Goal: Task Accomplishment & Management: Manage account settings

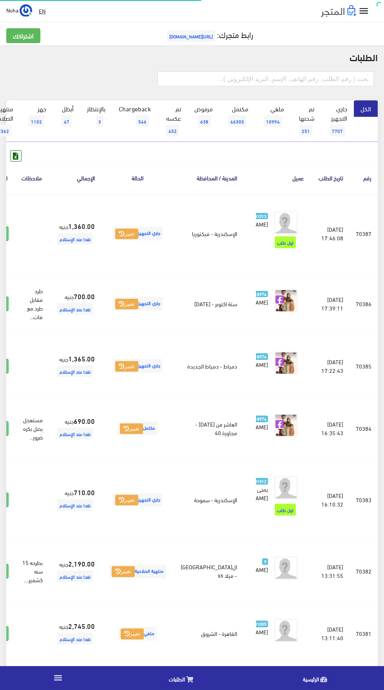
scroll to position [0, -20]
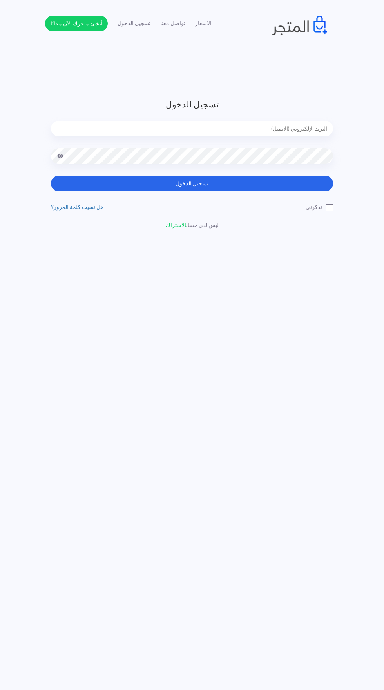
click at [304, 124] on input "email" at bounding box center [192, 129] width 282 height 16
type input "noha_mae86@yahoo.com"
click at [51, 176] on button "تسجيل الدخول" at bounding box center [192, 184] width 282 height 16
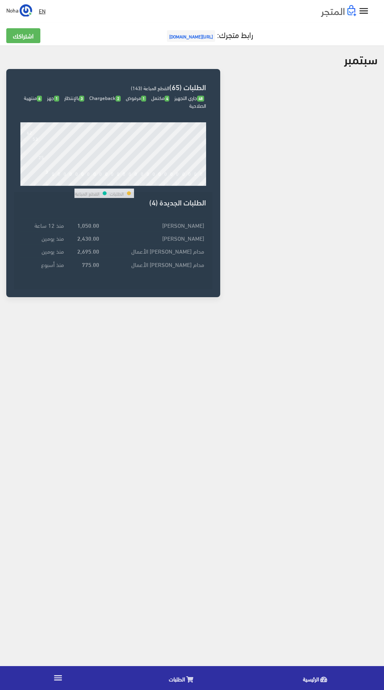
click at [188, 679] on icon at bounding box center [189, 680] width 7 height 6
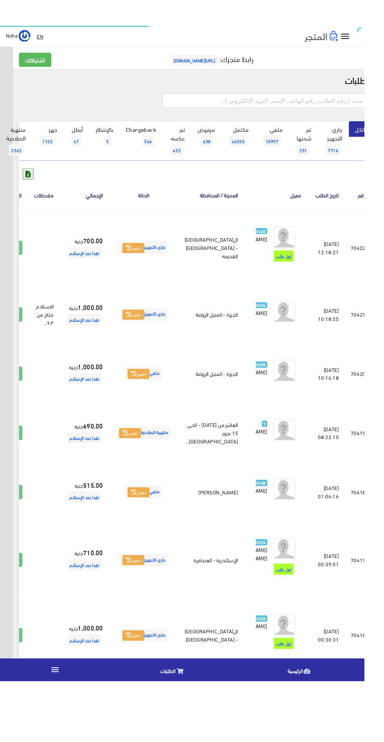
scroll to position [0, -20]
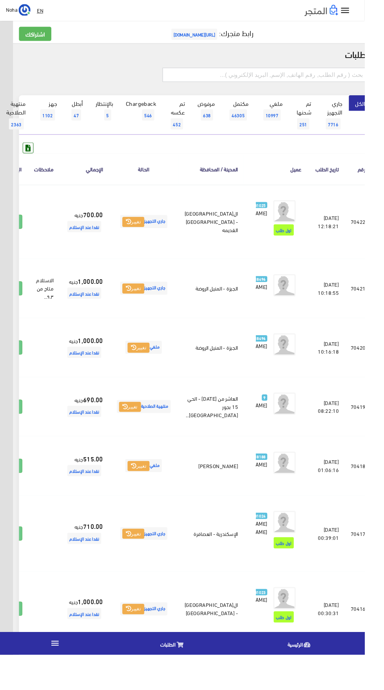
click at [321, 76] on input "text" at bounding box center [279, 78] width 217 height 15
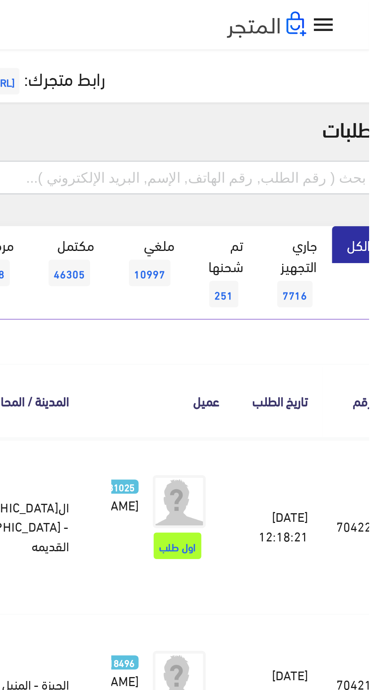
click at [373, 78] on input "text" at bounding box center [279, 78] width 217 height 15
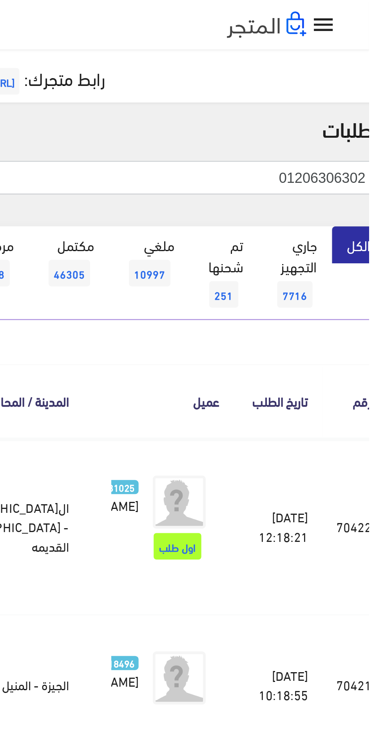
type input "01206306302"
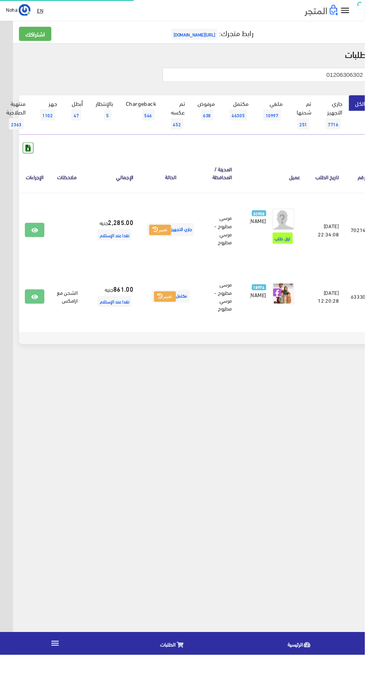
scroll to position [0, -20]
click at [40, 246] on icon at bounding box center [36, 243] width 7 height 6
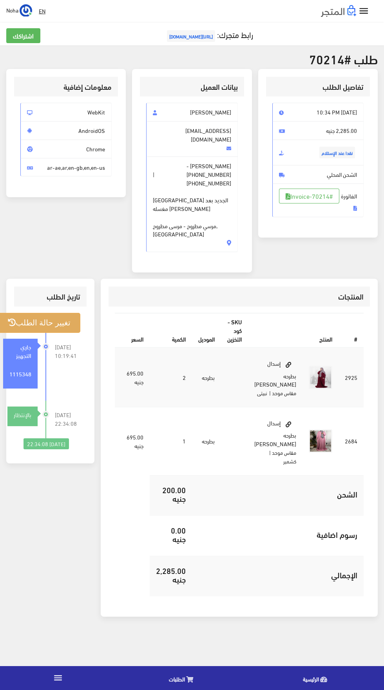
click at [34, 313] on button "تغيير حالة الطلب" at bounding box center [39, 323] width 82 height 20
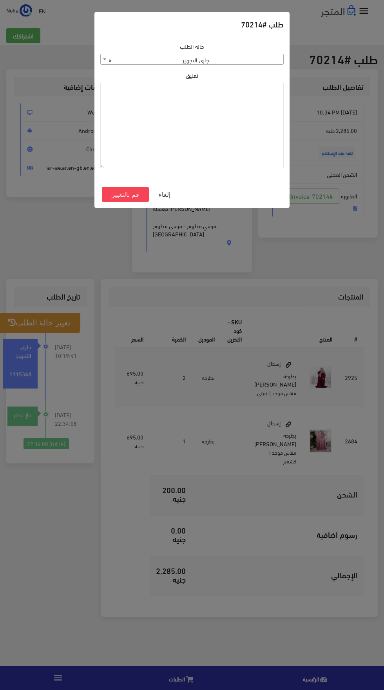
click at [270, 63] on span "× جاري التجهيز" at bounding box center [192, 59] width 183 height 11
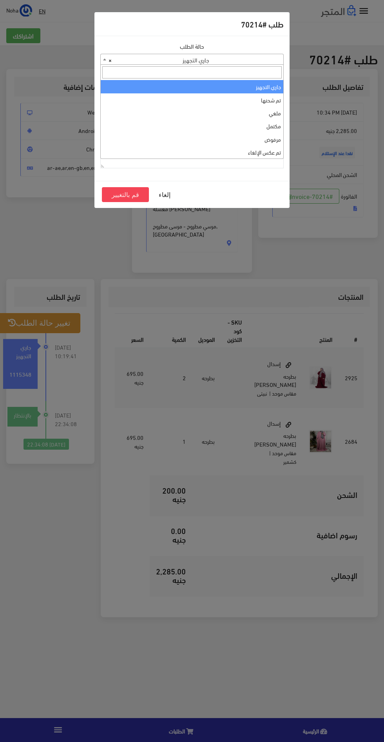
select select "4"
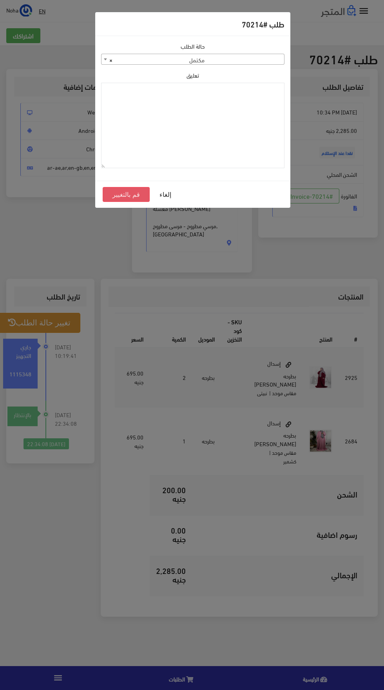
click at [125, 193] on button "قم بالتغيير" at bounding box center [126, 194] width 47 height 15
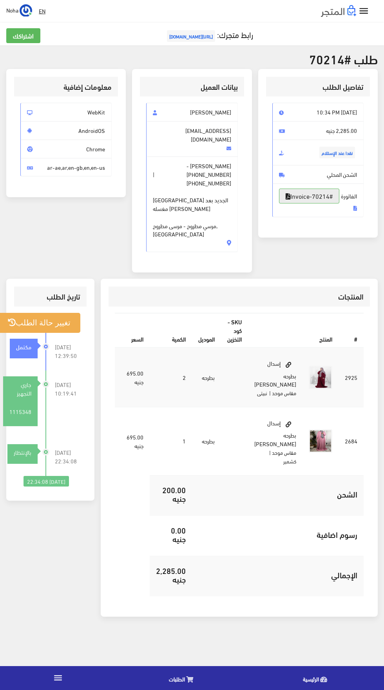
click at [331, 204] on link "#Invoice-70214" at bounding box center [309, 196] width 60 height 15
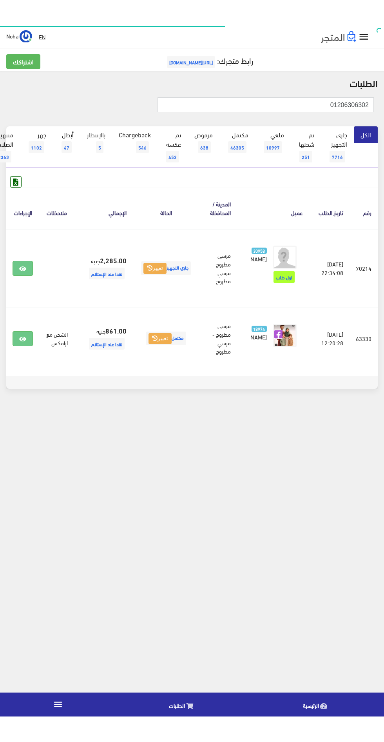
scroll to position [0, -20]
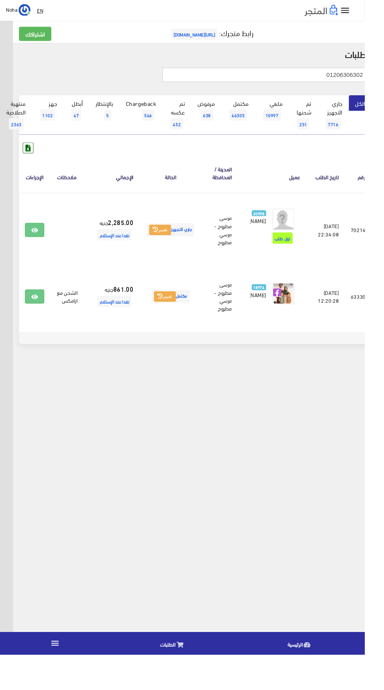
click at [263, 78] on input "01206306302" at bounding box center [279, 78] width 217 height 15
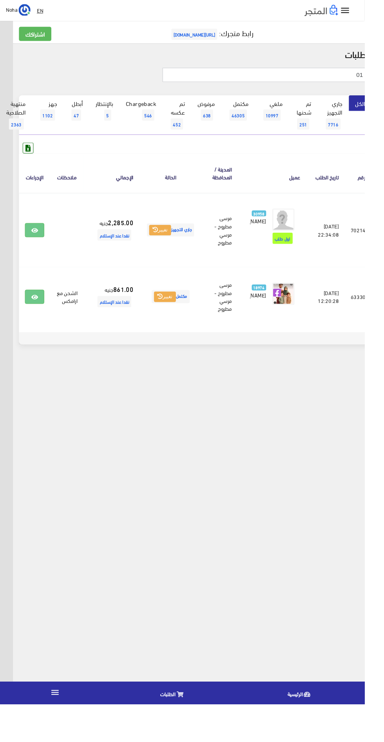
type input "0"
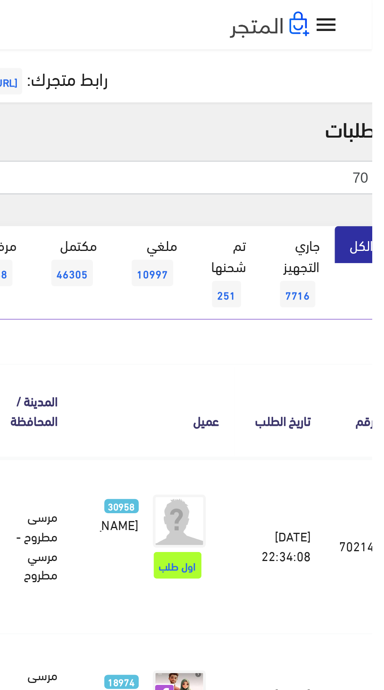
click at [337, 81] on input "70" at bounding box center [279, 78] width 217 height 15
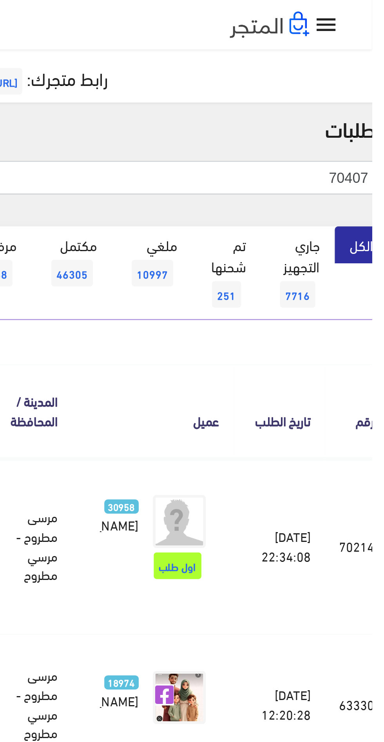
type input "70407"
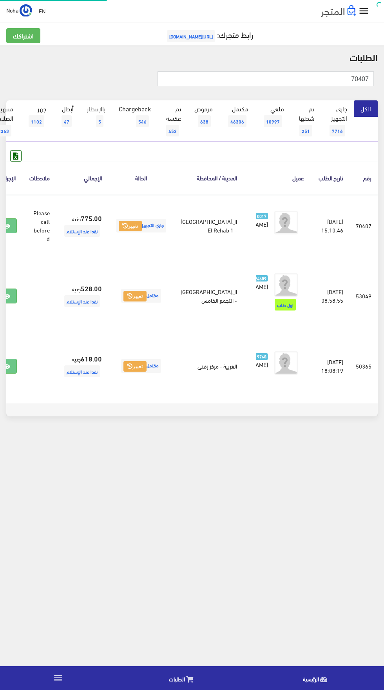
scroll to position [0, -20]
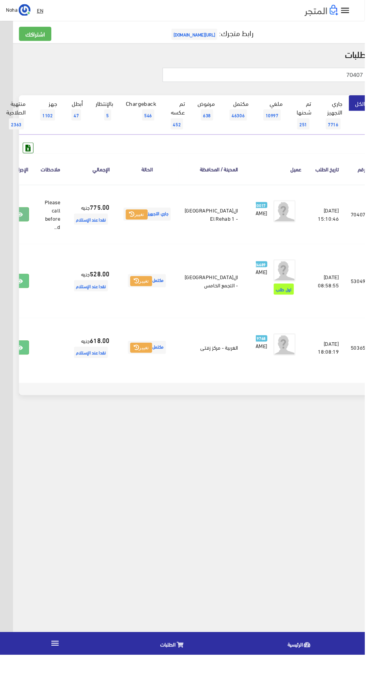
click at [31, 233] on link at bounding box center [20, 226] width 20 height 15
